Goal: Transaction & Acquisition: Book appointment/travel/reservation

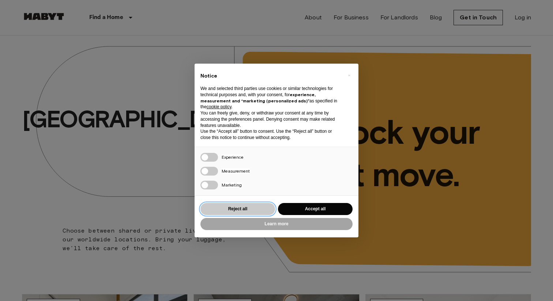
click at [248, 207] on button "Reject all" at bounding box center [238, 209] width 75 height 12
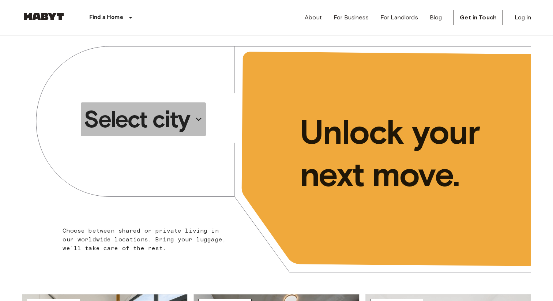
click at [163, 120] on p "Select city" at bounding box center [137, 119] width 106 height 29
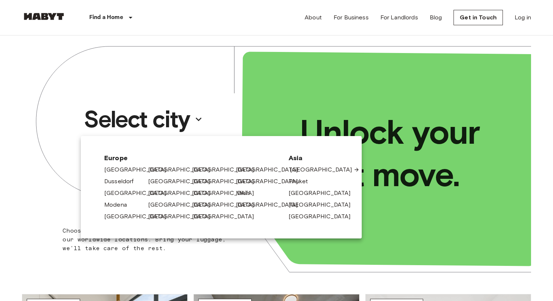
click at [305, 171] on link "[GEOGRAPHIC_DATA]" at bounding box center [325, 169] width 70 height 9
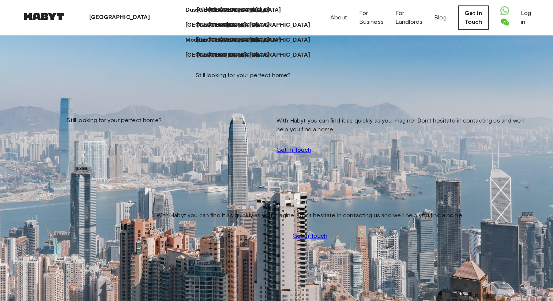
click at [112, 16] on p "[GEOGRAPHIC_DATA]" at bounding box center [119, 17] width 61 height 9
click at [216, 17] on div "Hong Kong Europe Amsterdam Berlin Brussels Cologne Dusseldorf Frankfurt Graz Ha…" at bounding box center [277, 17] width 510 height 35
click at [251, 60] on p "[GEOGRAPHIC_DATA]" at bounding box center [281, 55] width 61 height 9
click at [252, 15] on p "Phuket" at bounding box center [260, 10] width 19 height 9
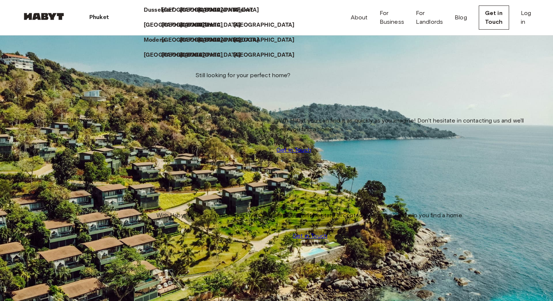
click at [153, 16] on div "Phuket Europe Amsterdam Berlin Brussels Cologne Dusseldorf Frankfurt Graz Hambu…" at bounding box center [277, 17] width 510 height 35
click at [98, 17] on p "Phuket" at bounding box center [98, 17] width 19 height 9
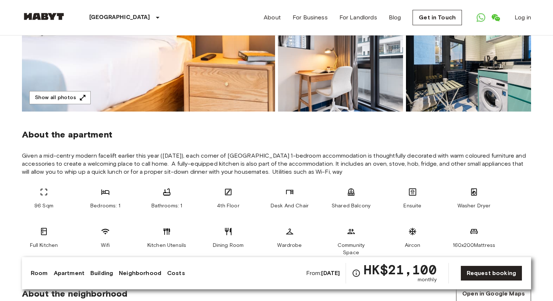
scroll to position [182, 0]
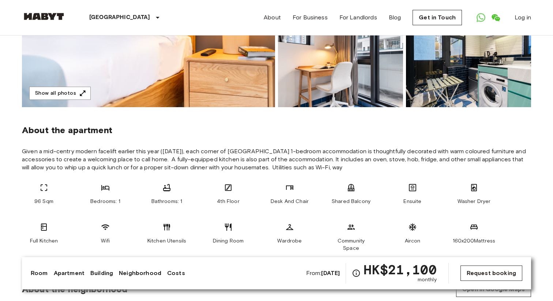
click at [483, 271] on link "Request booking" at bounding box center [492, 273] width 62 height 15
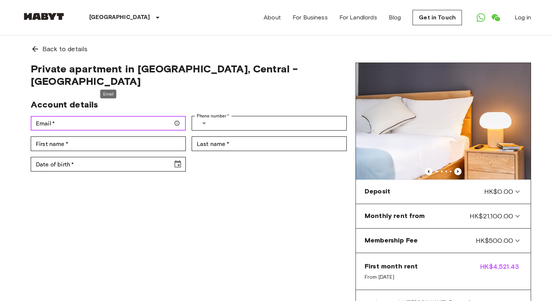
click at [132, 116] on input "Email   *" at bounding box center [108, 123] width 155 height 15
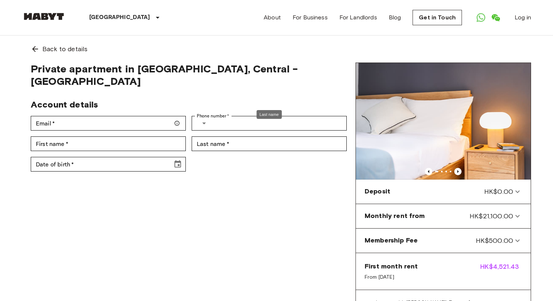
click at [257, 113] on div "Last name" at bounding box center [269, 114] width 25 height 9
click at [203, 119] on icon "Select country" at bounding box center [204, 123] width 9 height 9
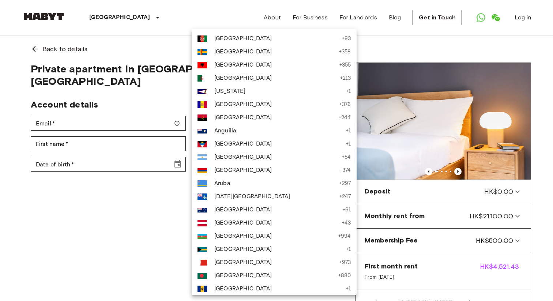
click at [151, 82] on div at bounding box center [276, 150] width 553 height 301
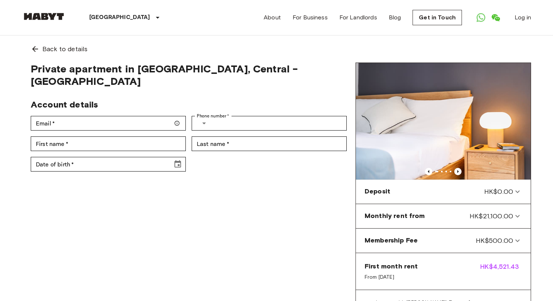
click at [85, 131] on div "First name   * First name   *" at bounding box center [105, 141] width 161 height 20
click at [83, 137] on input "First name   *" at bounding box center [108, 144] width 155 height 15
click at [127, 157] on input "Date of birth   *" at bounding box center [99, 164] width 137 height 15
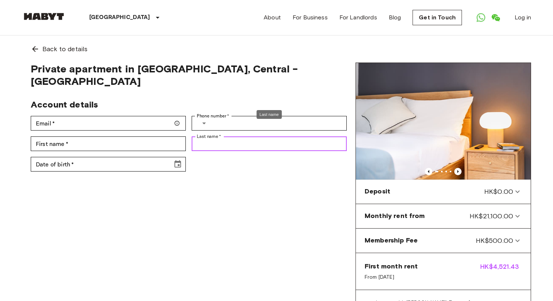
click at [247, 137] on input "Last name   *" at bounding box center [269, 144] width 155 height 15
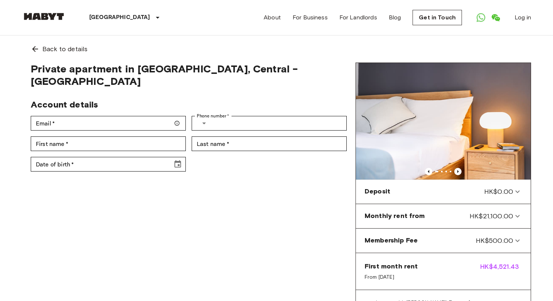
click at [234, 226] on div "Private apartment in Hong Kong, Central - HK Account details Email   * Email   …" at bounding box center [189, 209] width 334 height 293
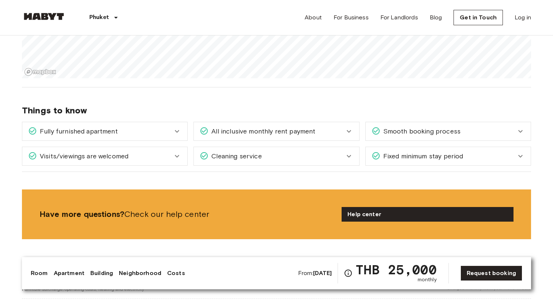
scroll to position [708, 0]
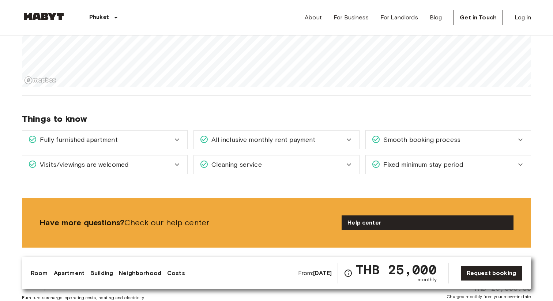
click at [172, 135] on div "Fully furnished apartment" at bounding box center [100, 140] width 145 height 10
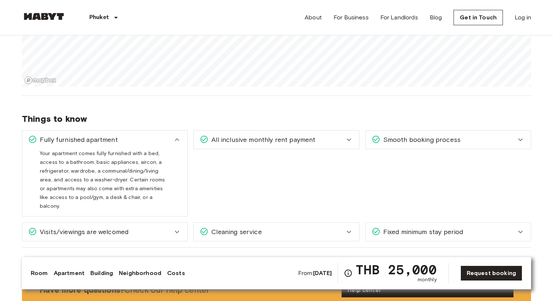
click at [172, 135] on div "Fully furnished apartment" at bounding box center [100, 140] width 145 height 10
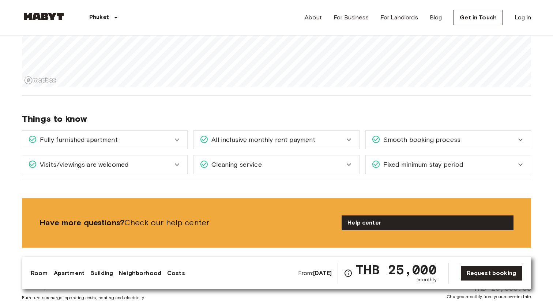
click at [271, 135] on span "All inclusive monthly rent payment" at bounding box center [262, 140] width 107 height 10
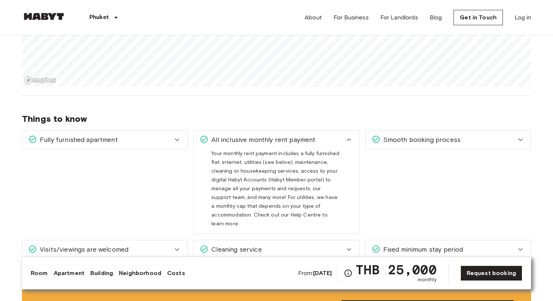
click at [271, 135] on span "All inclusive monthly rent payment" at bounding box center [262, 140] width 107 height 10
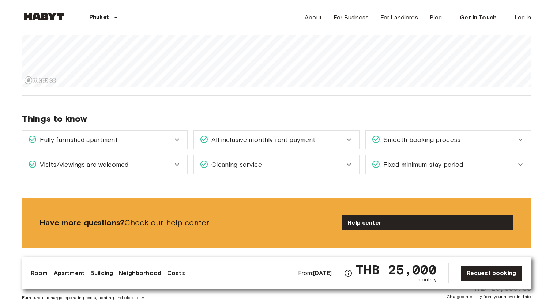
click at [387, 135] on span "Smooth booking process" at bounding box center [421, 140] width 80 height 10
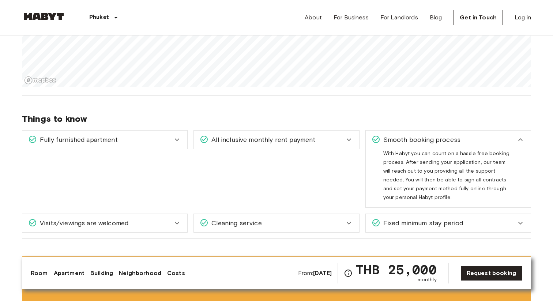
click at [387, 135] on span "Smooth booking process" at bounding box center [421, 140] width 80 height 10
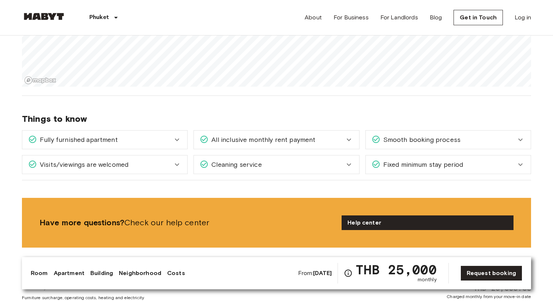
click at [387, 135] on span "Smooth booking process" at bounding box center [421, 140] width 80 height 10
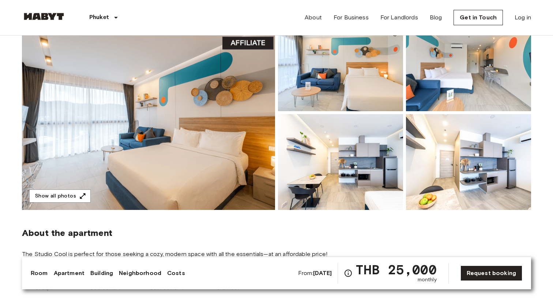
scroll to position [0, 0]
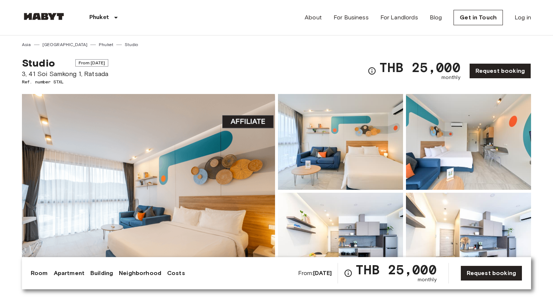
click at [252, 122] on img at bounding box center [148, 191] width 253 height 195
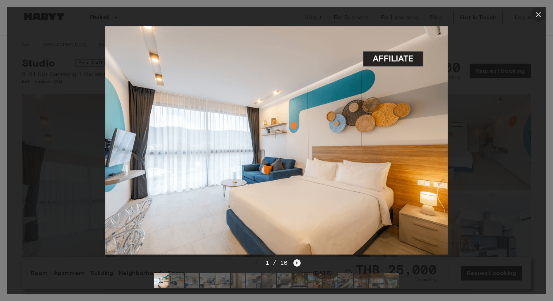
click at [537, 15] on icon "button" at bounding box center [538, 14] width 9 height 9
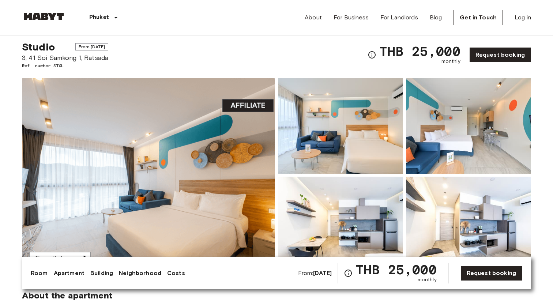
scroll to position [17, 0]
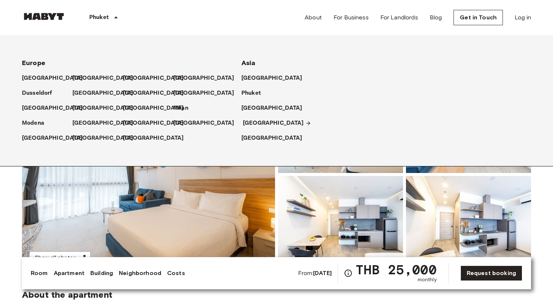
click at [259, 123] on p "[GEOGRAPHIC_DATA]" at bounding box center [273, 123] width 61 height 9
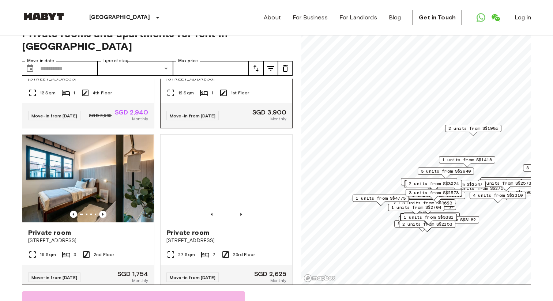
scroll to position [114, 0]
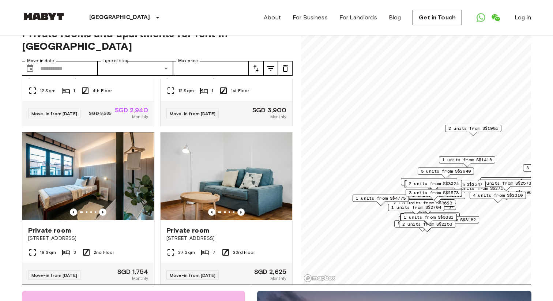
click at [102, 169] on img at bounding box center [88, 177] width 132 height 88
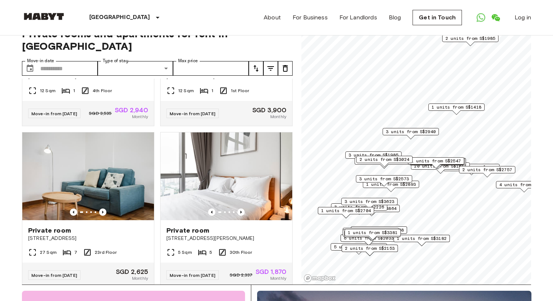
click at [408, 133] on span "3 units from S$2940" at bounding box center [411, 131] width 50 height 7
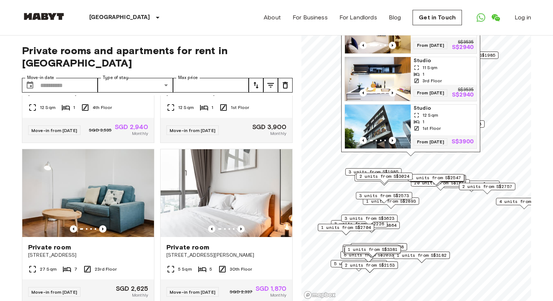
click at [362, 175] on span "2 units from S$3024" at bounding box center [385, 176] width 50 height 7
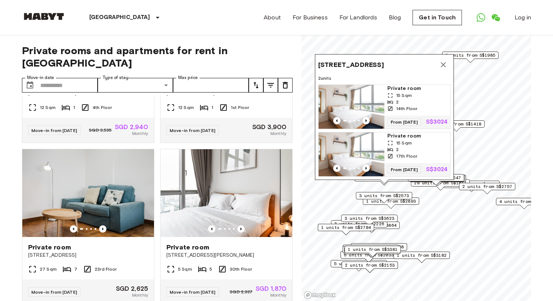
click at [372, 204] on span "1 units from S$2893" at bounding box center [391, 201] width 50 height 7
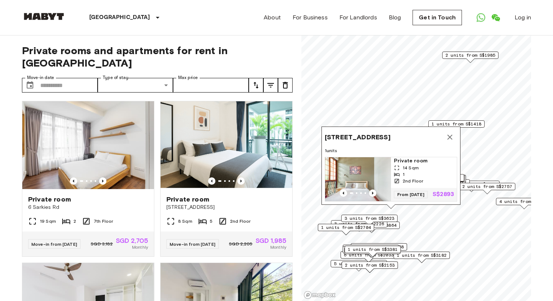
scroll to position [478, 0]
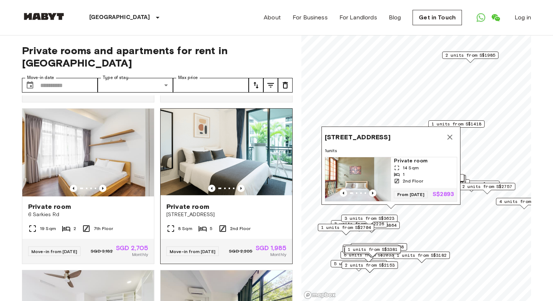
click at [253, 176] on img at bounding box center [227, 153] width 132 height 88
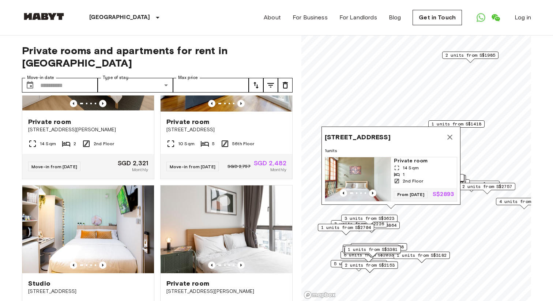
scroll to position [1068, 0]
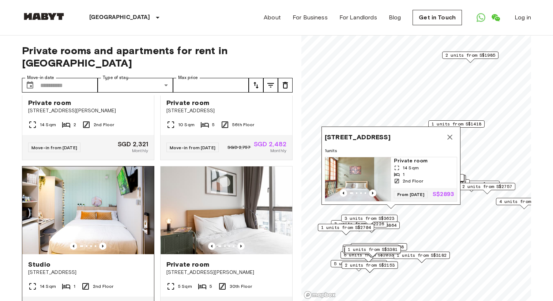
click at [111, 212] on img at bounding box center [88, 211] width 132 height 88
click at [451, 135] on icon "Map marker" at bounding box center [450, 137] width 5 height 5
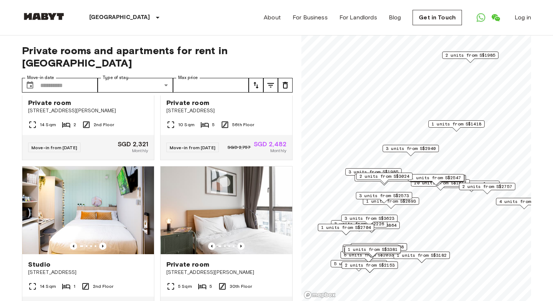
click at [450, 126] on span "1 units from S$1418" at bounding box center [457, 124] width 50 height 7
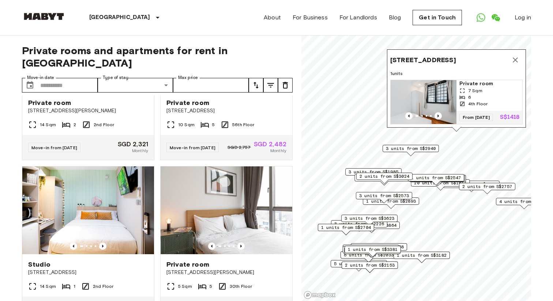
click at [520, 59] on button "Map marker" at bounding box center [515, 60] width 15 height 15
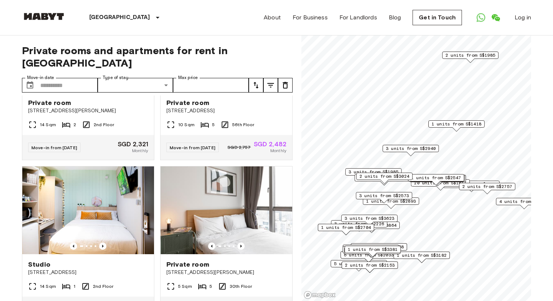
click at [376, 177] on span "2 units from S$3024" at bounding box center [385, 176] width 50 height 7
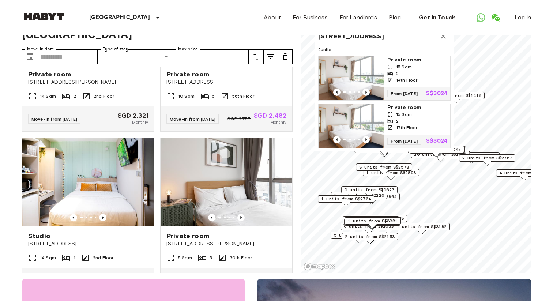
scroll to position [0, 0]
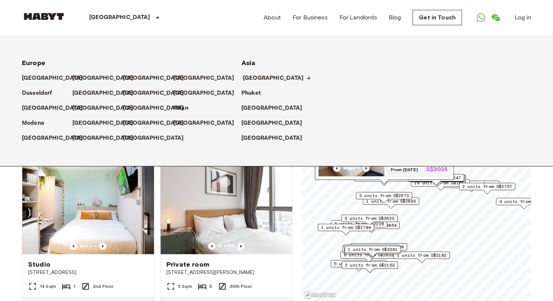
click at [249, 77] on p "[GEOGRAPHIC_DATA]" at bounding box center [273, 78] width 61 height 9
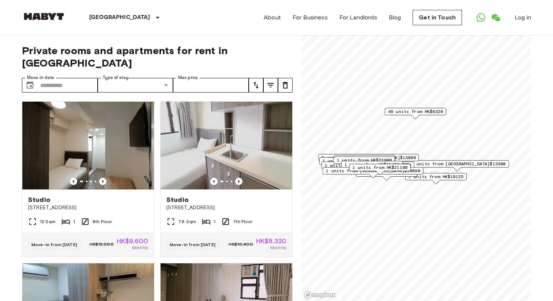
click at [408, 112] on span "46 units from HK$8320" at bounding box center [415, 111] width 55 height 7
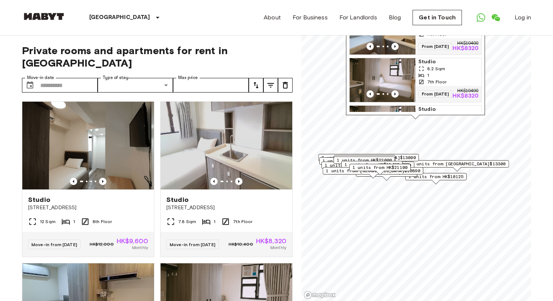
click at [389, 73] on img "Map marker" at bounding box center [383, 80] width 66 height 44
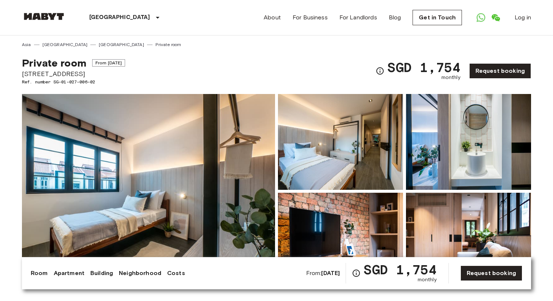
click at [222, 195] on img at bounding box center [148, 191] width 253 height 195
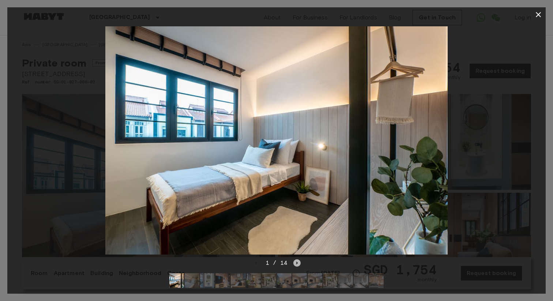
click at [298, 264] on icon "Next image" at bounding box center [297, 263] width 7 height 7
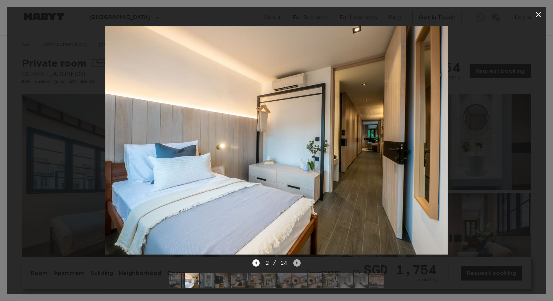
click at [298, 264] on icon "Next image" at bounding box center [297, 263] width 7 height 7
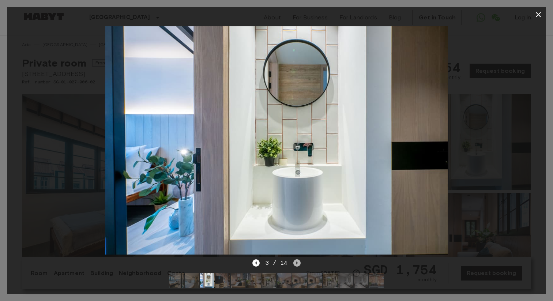
click at [298, 265] on icon "Next image" at bounding box center [297, 263] width 7 height 7
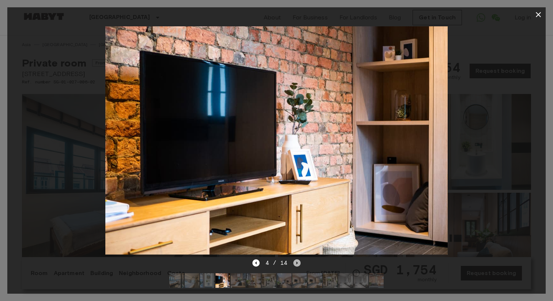
click at [298, 265] on icon "Next image" at bounding box center [297, 263] width 7 height 7
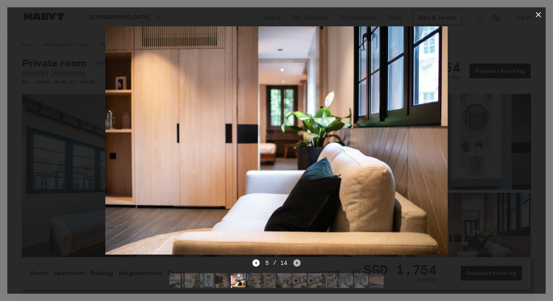
click at [298, 265] on icon "Next image" at bounding box center [297, 263] width 7 height 7
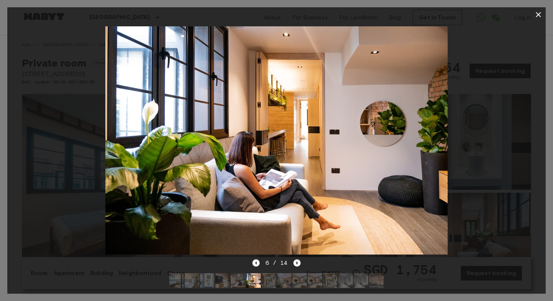
click at [298, 265] on icon "Next image" at bounding box center [297, 263] width 7 height 7
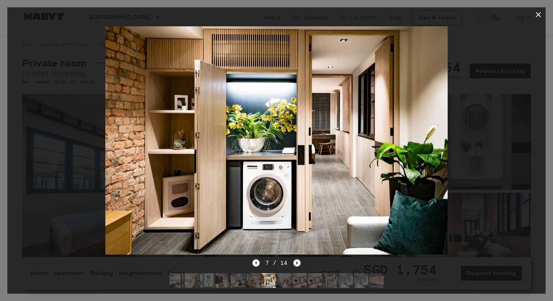
click at [296, 266] on icon "Next image" at bounding box center [297, 263] width 7 height 7
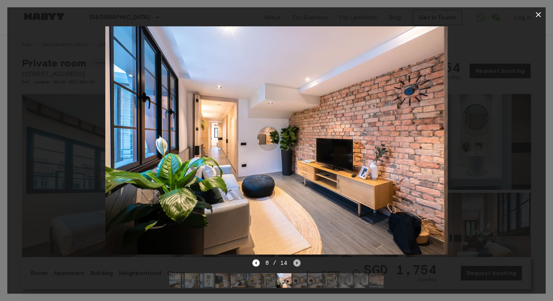
click at [298, 264] on icon "Next image" at bounding box center [297, 263] width 7 height 7
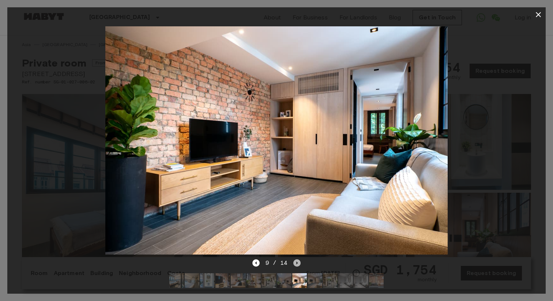
click at [298, 264] on icon "Next image" at bounding box center [297, 263] width 7 height 7
click at [298, 264] on icon "Next image" at bounding box center [299, 263] width 7 height 7
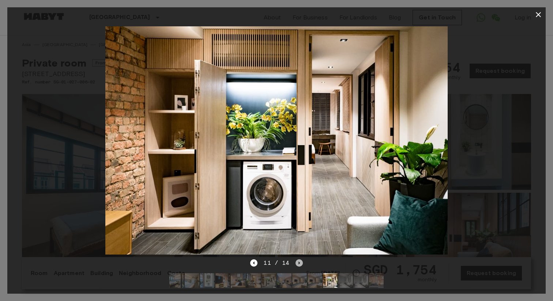
click at [298, 264] on icon "Next image" at bounding box center [299, 263] width 7 height 7
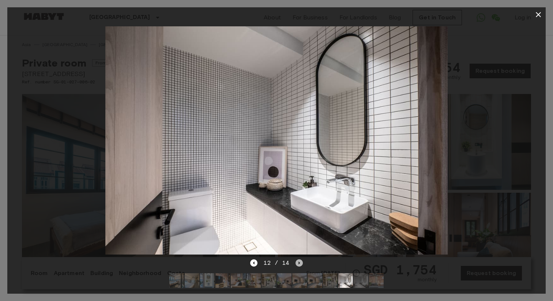
click at [298, 264] on icon "Next image" at bounding box center [299, 263] width 7 height 7
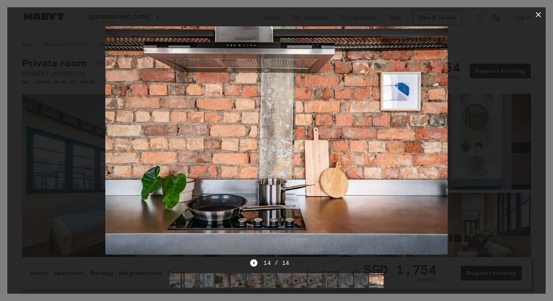
click at [535, 15] on icon "button" at bounding box center [538, 14] width 9 height 9
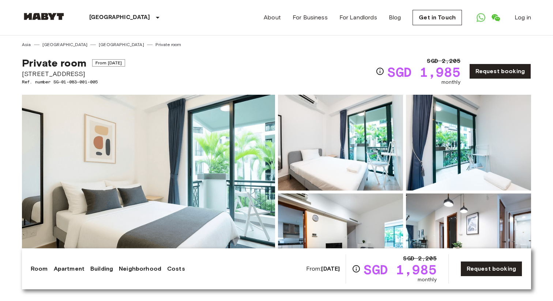
click at [209, 171] on img at bounding box center [148, 192] width 253 height 195
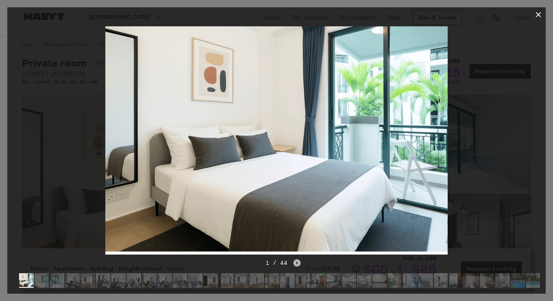
click at [298, 264] on icon "Next image" at bounding box center [297, 263] width 7 height 7
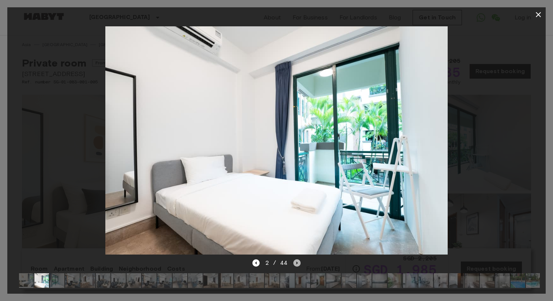
click at [298, 264] on icon "Next image" at bounding box center [297, 263] width 7 height 7
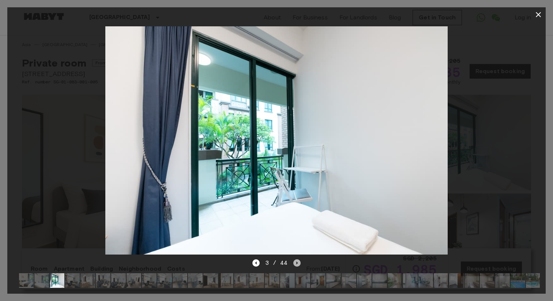
click at [298, 264] on icon "Next image" at bounding box center [297, 263] width 7 height 7
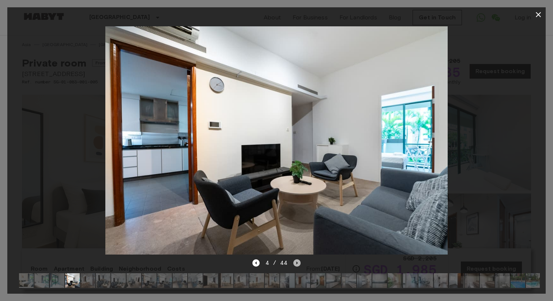
click at [298, 264] on icon "Next image" at bounding box center [297, 263] width 7 height 7
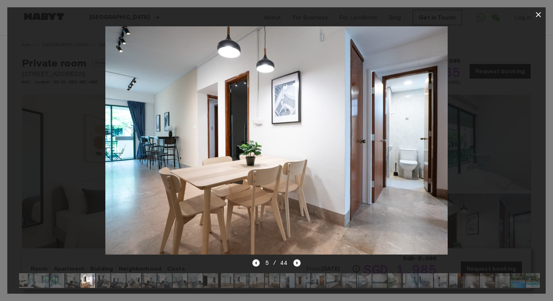
click at [298, 264] on icon "Next image" at bounding box center [297, 263] width 7 height 7
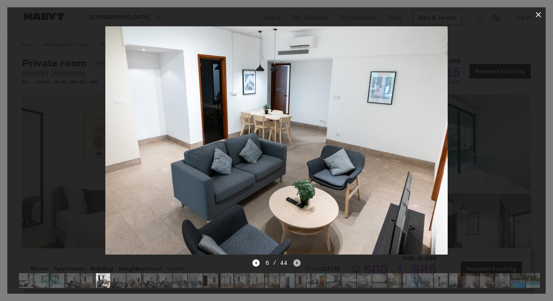
click at [298, 264] on icon "Next image" at bounding box center [297, 263] width 7 height 7
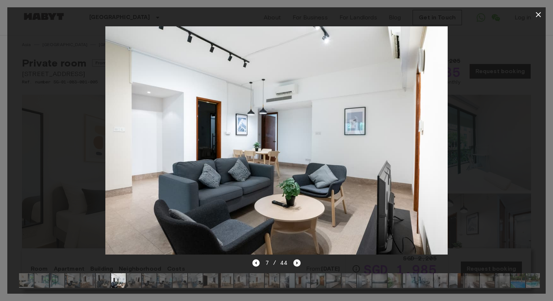
click at [298, 264] on icon "Next image" at bounding box center [297, 263] width 7 height 7
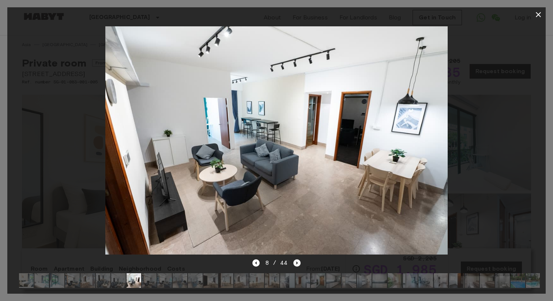
click at [298, 264] on icon "Next image" at bounding box center [297, 263] width 7 height 7
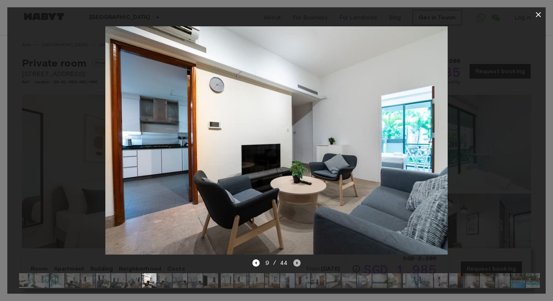
click at [298, 264] on icon "Next image" at bounding box center [297, 263] width 7 height 7
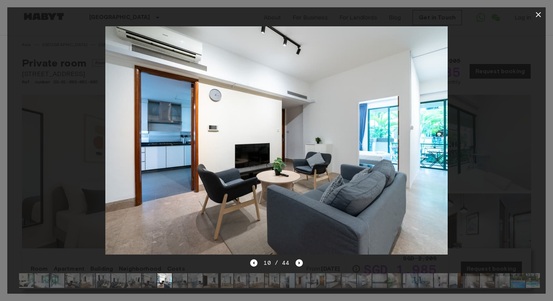
click at [542, 16] on icon "button" at bounding box center [538, 14] width 9 height 9
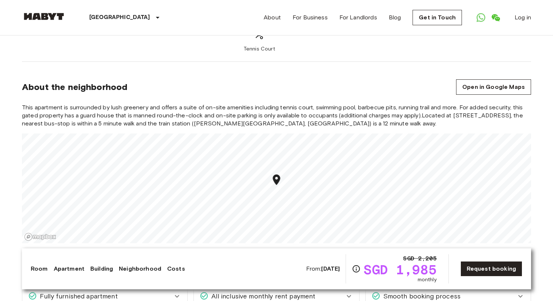
scroll to position [842, 0]
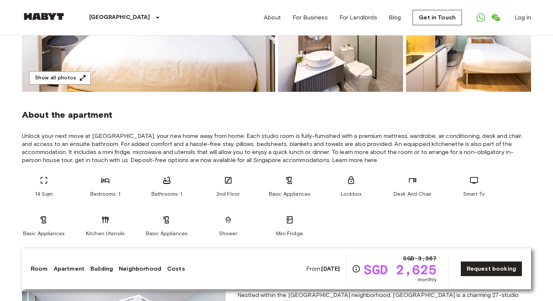
scroll to position [199, 0]
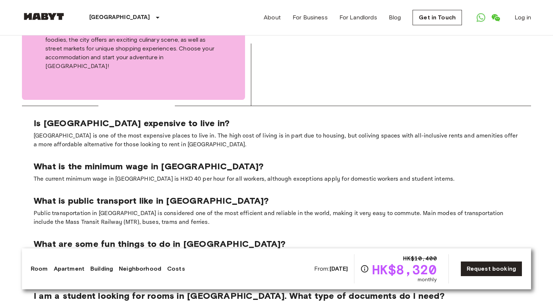
scroll to position [1305, 0]
